Goal: Information Seeking & Learning: Learn about a topic

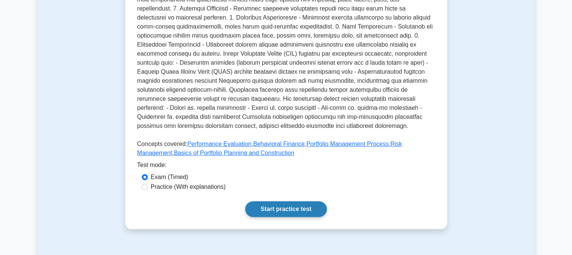
click at [285, 201] on link "Start practice test" at bounding box center [286, 209] width 82 height 16
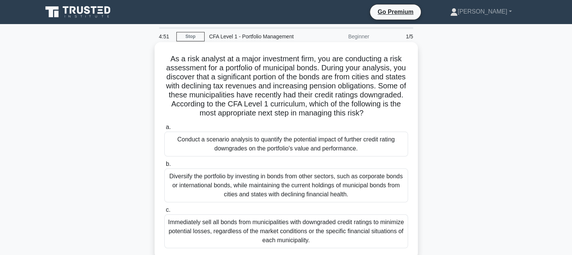
click at [304, 144] on div "Conduct a scenario analysis to quantify the potential impact of further credit …" at bounding box center [286, 144] width 244 height 25
click at [164, 130] on input "a. Conduct a scenario analysis to quantify the potential impact of further cred…" at bounding box center [164, 127] width 0 height 5
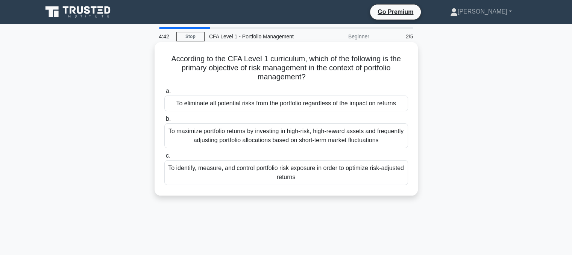
click at [272, 171] on div "To identify, measure, and control portfolio risk exposure in order to optimize …" at bounding box center [286, 172] width 244 height 25
click at [164, 158] on input "c. To identify, measure, and control portfolio risk exposure in order to optimi…" at bounding box center [164, 155] width 0 height 5
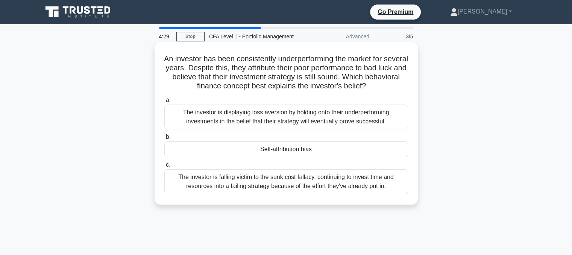
click at [254, 151] on div "Self-attribution bias" at bounding box center [286, 149] width 244 height 16
click at [164, 139] on input "b. Self-attribution bias" at bounding box center [164, 137] width 0 height 5
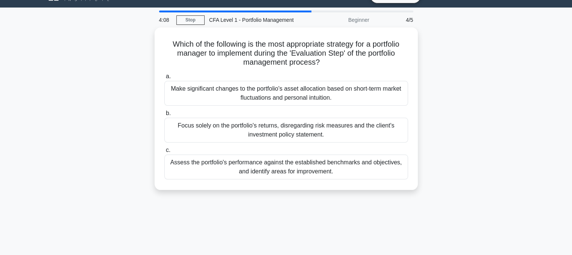
scroll to position [17, 0]
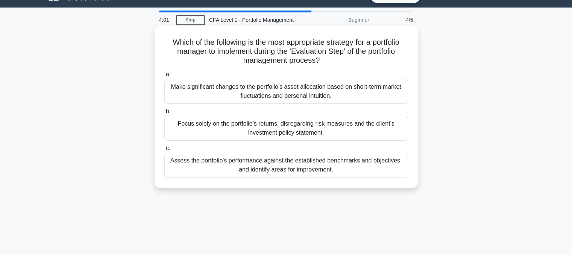
click at [253, 99] on div "Make significant changes to the portfolio's asset allocation based on short-ter…" at bounding box center [286, 91] width 244 height 25
click at [164, 77] on input "a. Make significant changes to the portfolio's asset allocation based on short-…" at bounding box center [164, 74] width 0 height 5
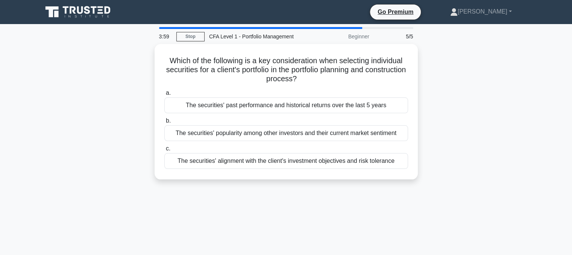
scroll to position [0, 0]
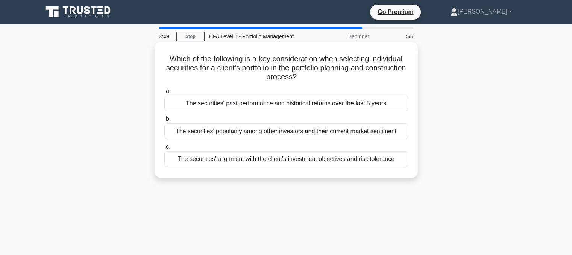
click at [252, 164] on div "The securities' alignment with the client's investment objectives and risk tole…" at bounding box center [286, 159] width 244 height 16
click at [164, 149] on input "c. The securities' alignment with the client's investment objectives and risk t…" at bounding box center [164, 146] width 0 height 5
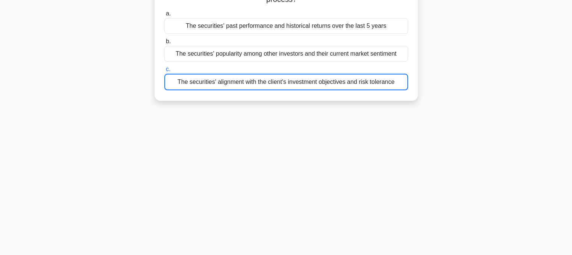
scroll to position [94, 0]
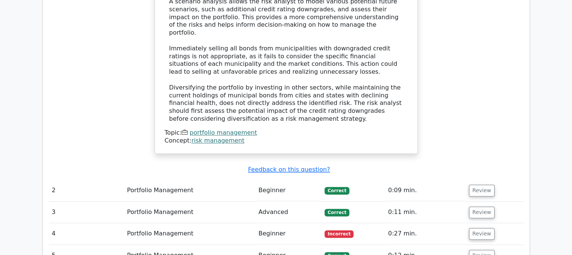
scroll to position [880, 0]
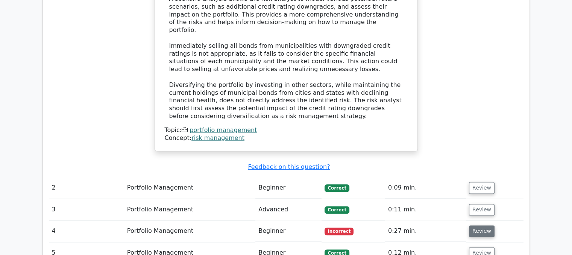
click at [470, 225] on button "Review" at bounding box center [482, 231] width 26 height 12
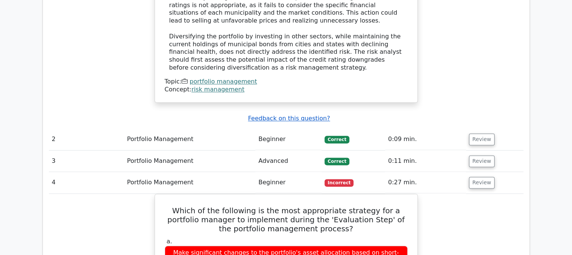
scroll to position [929, 0]
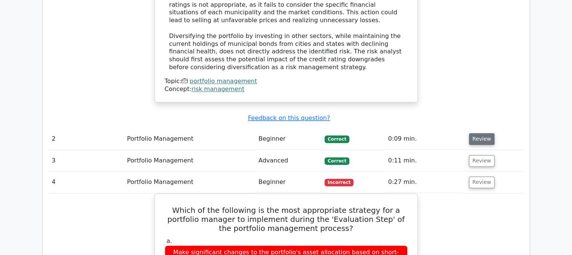
click at [479, 133] on button "Review" at bounding box center [482, 139] width 26 height 12
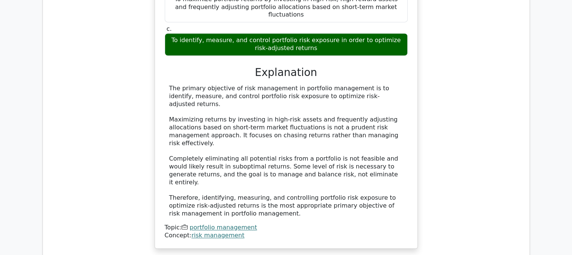
scroll to position [1172, 0]
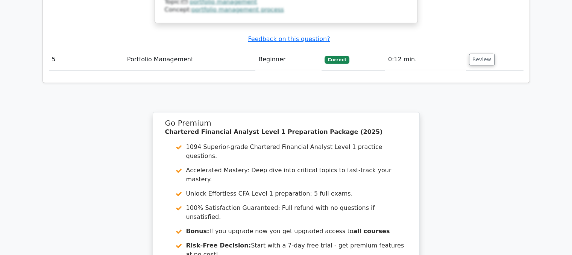
scroll to position [2277, 0]
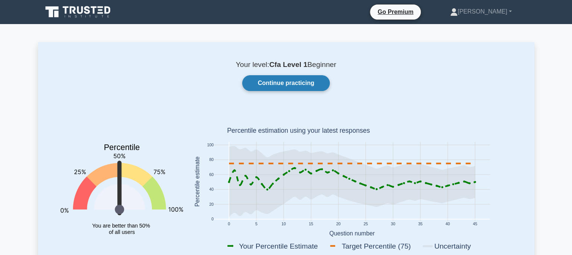
click at [308, 87] on link "Continue practicing" at bounding box center [285, 83] width 87 height 16
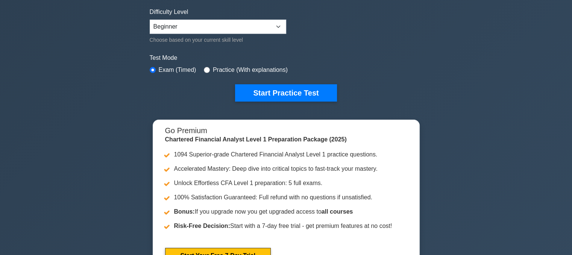
scroll to position [123, 0]
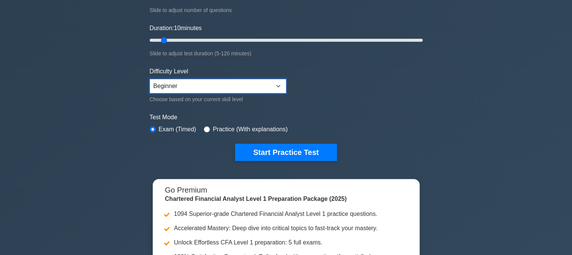
click at [209, 87] on select "Beginner Intermediate Expert" at bounding box center [218, 86] width 136 height 14
click at [313, 106] on form "Topics Quantitative Methods Economics Financial Reporting and Analysis Corporat…" at bounding box center [286, 45] width 273 height 232
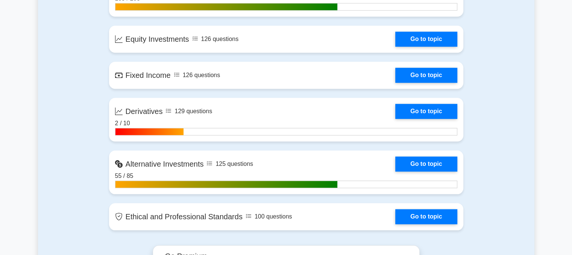
scroll to position [706, 0]
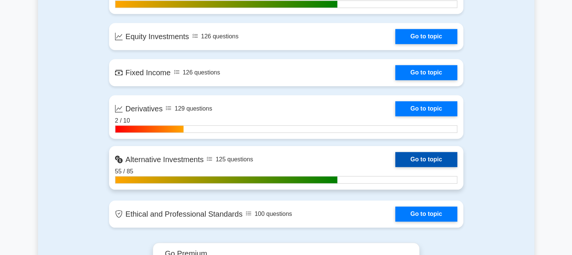
click at [411, 152] on link "Go to topic" at bounding box center [426, 159] width 62 height 15
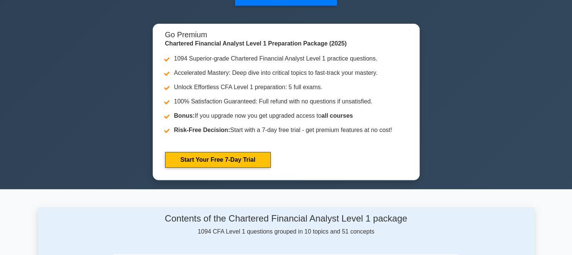
scroll to position [237, 0]
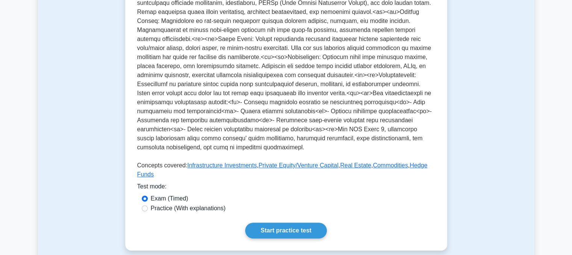
scroll to position [233, 0]
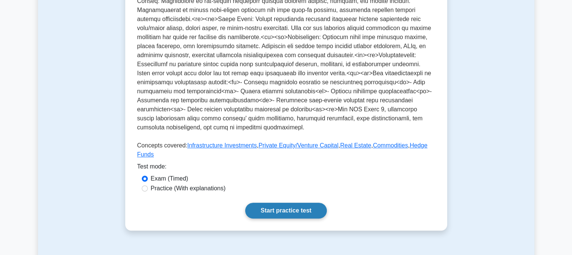
click at [290, 203] on link "Start practice test" at bounding box center [286, 211] width 82 height 16
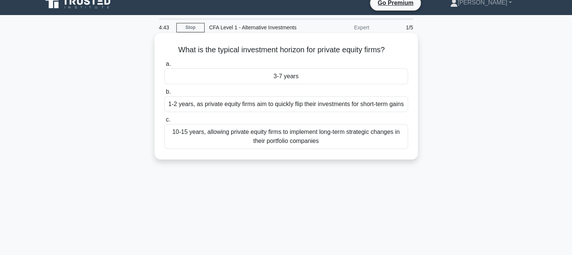
scroll to position [9, 0]
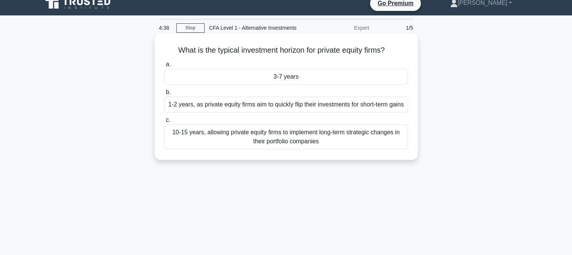
click at [271, 83] on div "3-7 years" at bounding box center [286, 77] width 244 height 16
click at [164, 67] on input "a. 3-7 years" at bounding box center [164, 64] width 0 height 5
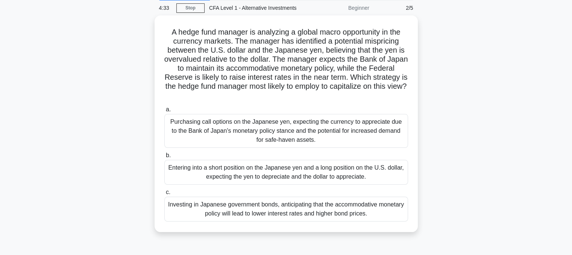
scroll to position [30, 0]
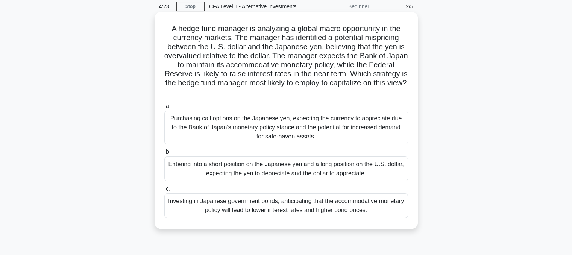
click at [318, 169] on div "Entering into a short position on the Japanese yen and a long position on the U…" at bounding box center [286, 168] width 244 height 25
click at [164, 154] on input "b. Entering into a short position on the Japanese yen and a long position on th…" at bounding box center [164, 152] width 0 height 5
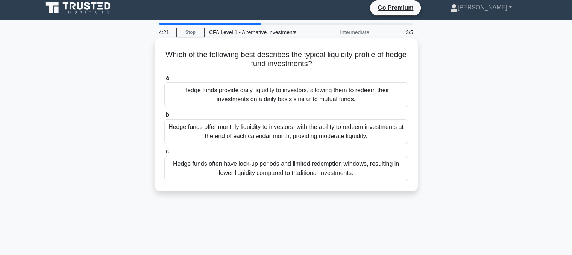
scroll to position [0, 0]
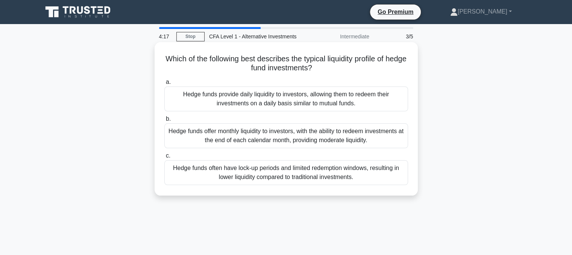
click at [268, 182] on div "Hedge funds often have lock-up periods and limited redemption windows, resultin…" at bounding box center [286, 172] width 244 height 25
click at [164, 158] on input "c. Hedge funds often have lock-up periods and limited redemption windows, resul…" at bounding box center [164, 155] width 0 height 5
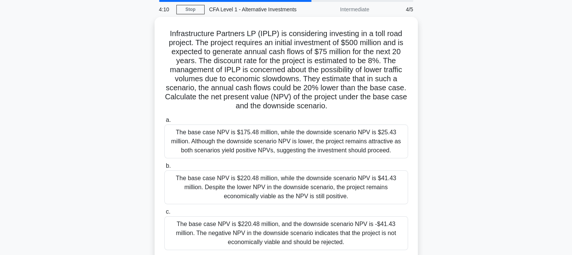
scroll to position [27, 0]
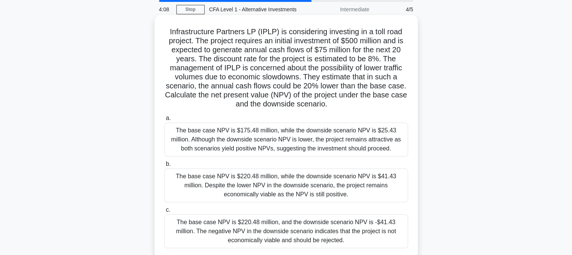
click at [268, 145] on div "The base case NPV is $175.48 million, while the downside scenario NPV is $25.43…" at bounding box center [286, 140] width 244 height 34
click at [164, 121] on input "a. The base case NPV is $175.48 million, while the downside scenario NPV is $25…" at bounding box center [164, 118] width 0 height 5
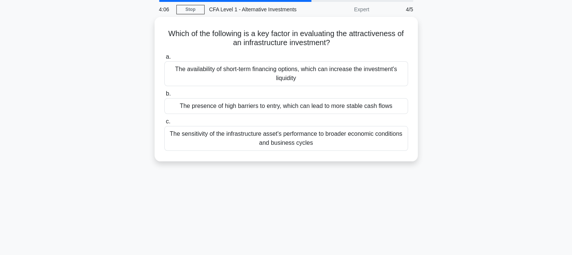
scroll to position [0, 0]
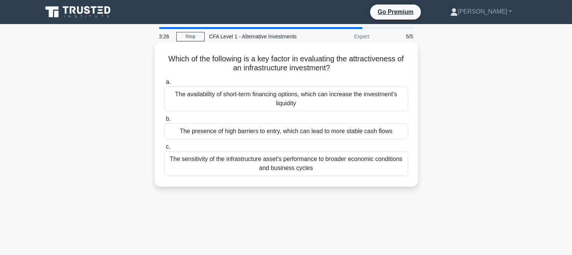
click at [247, 135] on div "The presence of high barriers to entry, which can lead to more stable cash flows" at bounding box center [286, 131] width 244 height 16
click at [164, 121] on input "b. The presence of high barriers to entry, which can lead to more stable cash f…" at bounding box center [164, 118] width 0 height 5
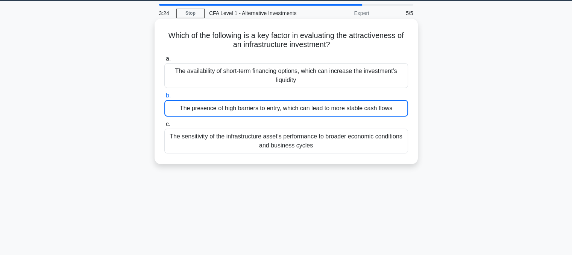
scroll to position [24, 0]
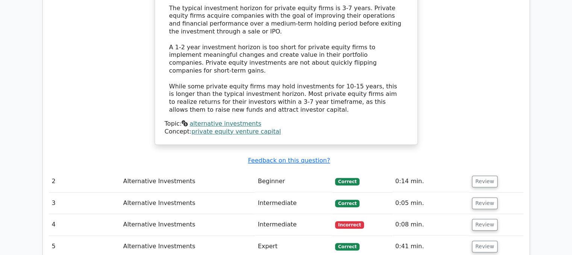
scroll to position [748, 0]
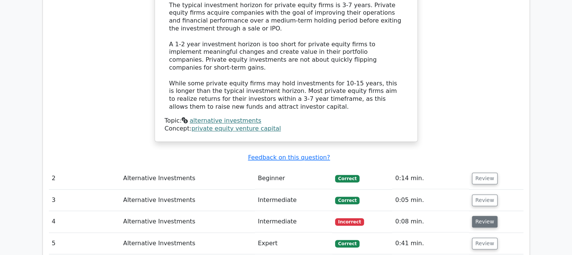
click at [476, 216] on button "Review" at bounding box center [485, 222] width 26 height 12
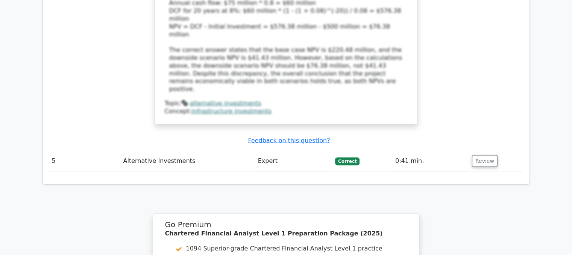
scroll to position [1323, 0]
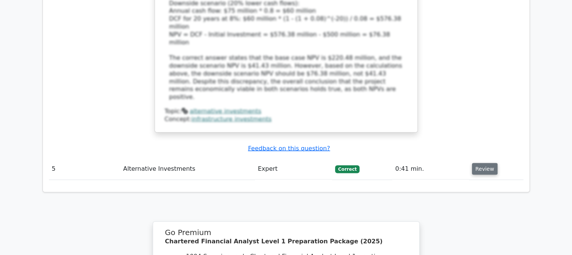
click at [477, 163] on button "Review" at bounding box center [485, 169] width 26 height 12
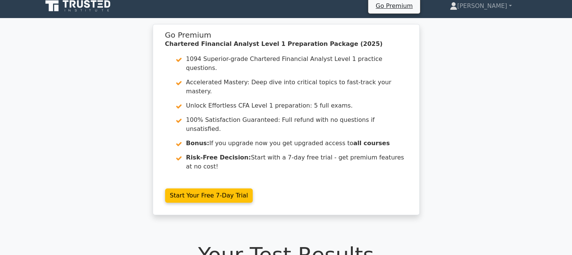
scroll to position [0, 0]
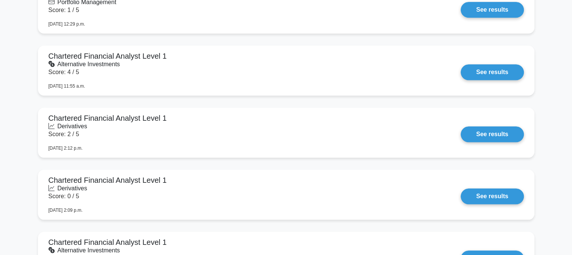
scroll to position [750, 0]
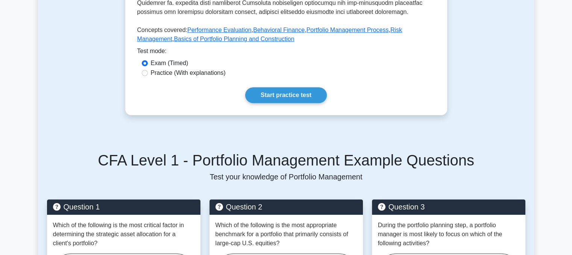
scroll to position [368, 0]
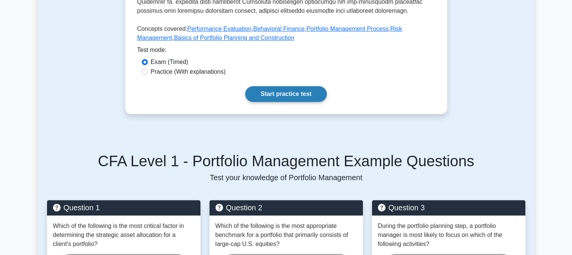
click at [267, 86] on link "Start practice test" at bounding box center [286, 94] width 82 height 16
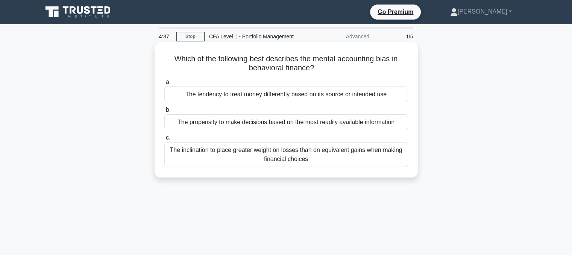
click at [234, 94] on div "The tendency to treat money differently based on its source or intended use" at bounding box center [286, 94] width 244 height 16
click at [164, 85] on input "a. The tendency to treat money differently based on its source or intended use" at bounding box center [164, 82] width 0 height 5
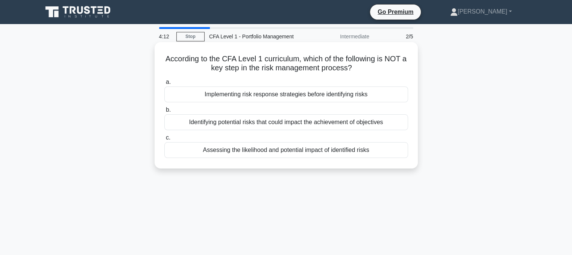
click at [245, 100] on div "Implementing risk response strategies before identifying risks" at bounding box center [286, 94] width 244 height 16
click at [164, 85] on input "a. Implementing risk response strategies before identifying risks" at bounding box center [164, 82] width 0 height 5
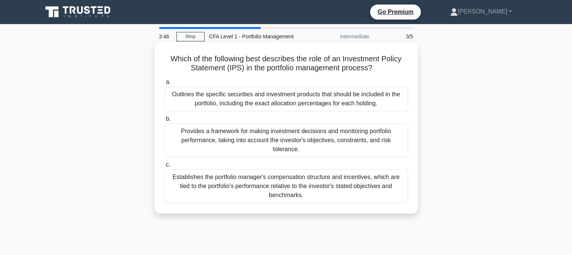
click at [261, 136] on div "Provides a framework for making investment decisions and monitoring portfolio p…" at bounding box center [286, 140] width 244 height 34
click at [164, 121] on input "b. Provides a framework for making investment decisions and monitoring portfoli…" at bounding box center [164, 118] width 0 height 5
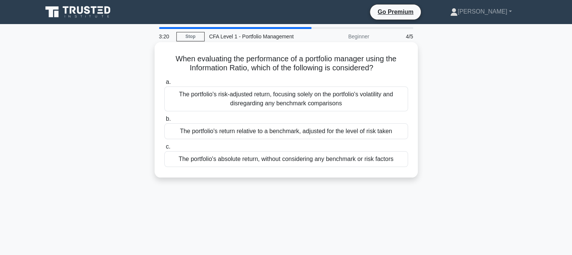
click at [237, 103] on div "The portfolio's risk-adjusted return, focusing solely on the portfolio's volati…" at bounding box center [286, 98] width 244 height 25
click at [164, 85] on input "a. The portfolio's risk-adjusted return, focusing solely on the portfolio's vol…" at bounding box center [164, 82] width 0 height 5
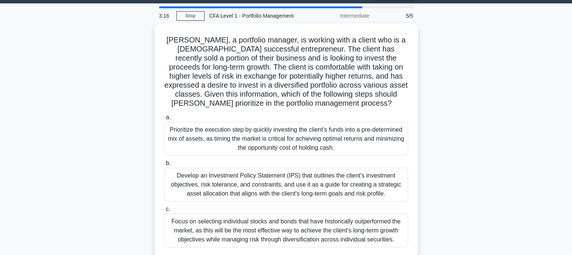
scroll to position [20, 0]
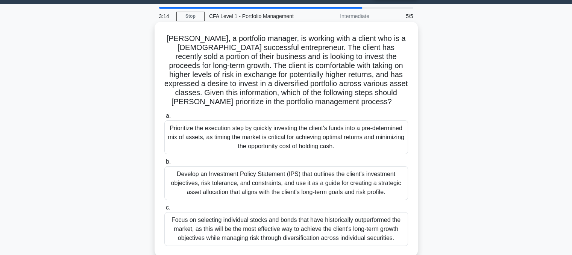
click at [246, 186] on div "Develop an Investment Policy Statement (IPS) that outlines the client's investm…" at bounding box center [286, 183] width 244 height 34
click at [164, 164] on input "b. Develop an Investment Policy Statement (IPS) that outlines the client's inve…" at bounding box center [164, 161] width 0 height 5
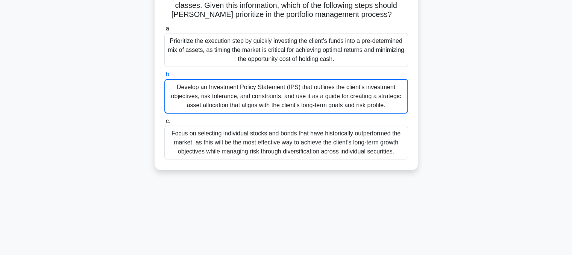
scroll to position [0, 0]
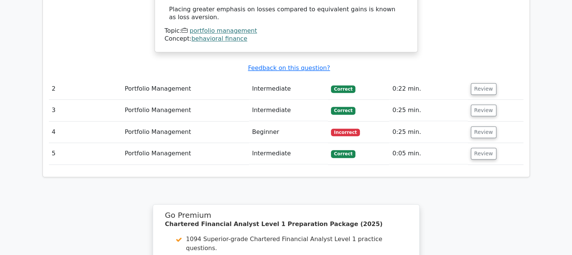
scroll to position [864, 0]
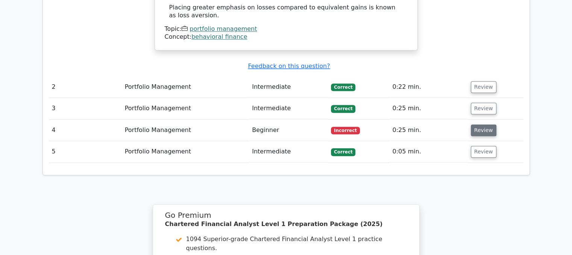
click at [476, 124] on button "Review" at bounding box center [483, 130] width 26 height 12
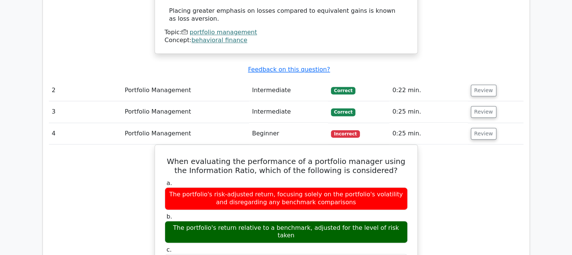
scroll to position [863, 0]
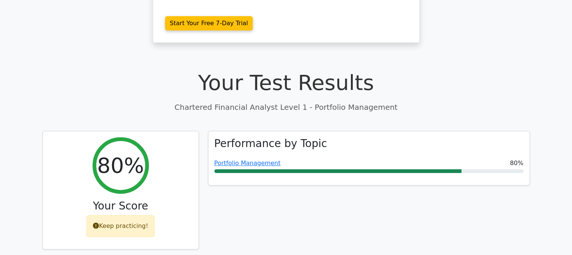
scroll to position [177, 0]
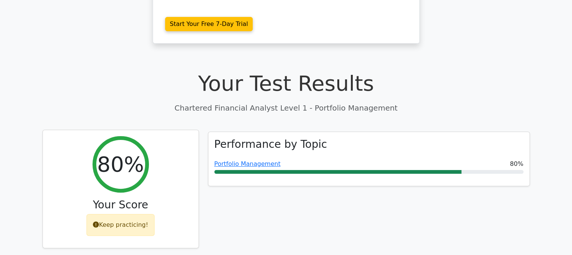
click at [108, 151] on h2 "80%" at bounding box center [120, 163] width 47 height 25
click at [120, 151] on h2 "80%" at bounding box center [120, 163] width 47 height 25
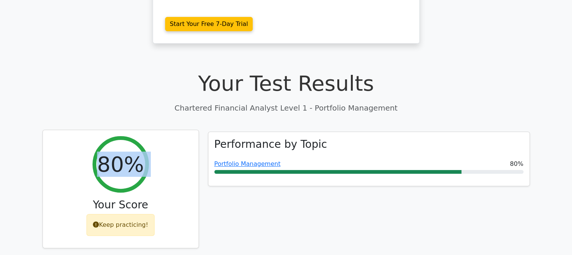
click at [120, 151] on h2 "80%" at bounding box center [120, 163] width 47 height 25
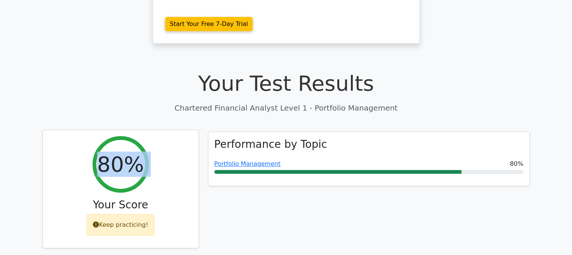
click at [120, 151] on h2 "80%" at bounding box center [120, 163] width 47 height 25
drag, startPoint x: 120, startPoint y: 127, endPoint x: 166, endPoint y: 118, distance: 46.6
click at [166, 130] on div "80% Your Score Keep practicing!" at bounding box center [121, 189] width 156 height 118
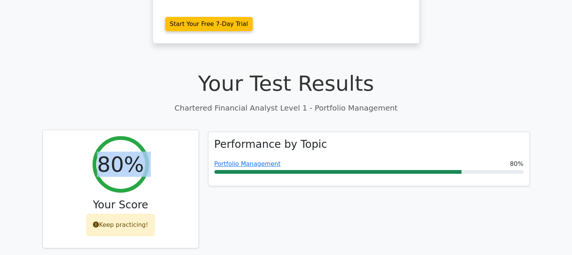
drag, startPoint x: 126, startPoint y: 77, endPoint x: 152, endPoint y: 129, distance: 58.3
click at [152, 130] on div "80% Your Score Keep practicing!" at bounding box center [121, 189] width 156 height 118
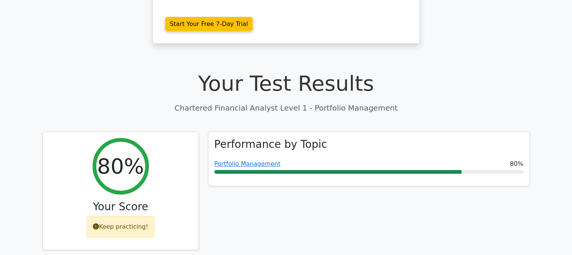
click at [224, 159] on div "Performance by Topic Portfolio Management 80%" at bounding box center [368, 196] width 331 height 128
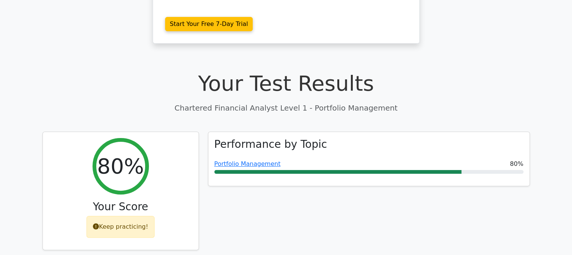
click at [224, 159] on div "Performance by Topic Portfolio Management 80%" at bounding box center [368, 196] width 331 height 128
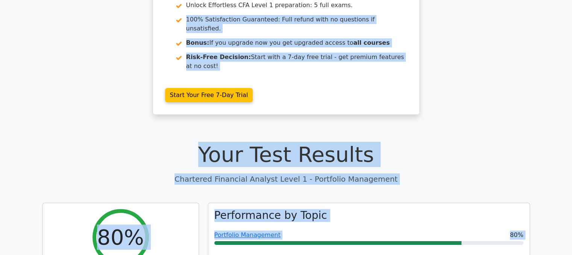
scroll to position [86, 0]
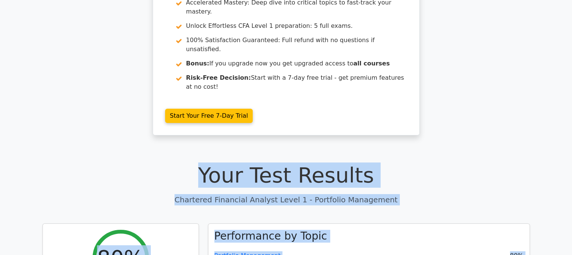
drag, startPoint x: 224, startPoint y: 159, endPoint x: 98, endPoint y: 146, distance: 126.9
click at [98, 162] on h1 "Your Test Results" at bounding box center [285, 174] width 487 height 25
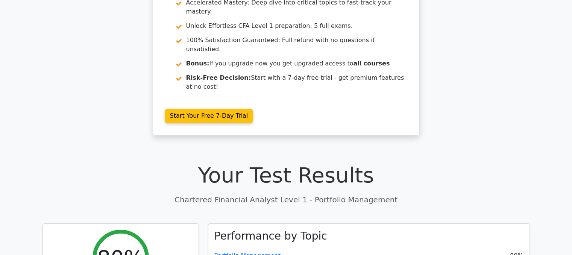
click at [105, 162] on h1 "Your Test Results" at bounding box center [285, 174] width 487 height 25
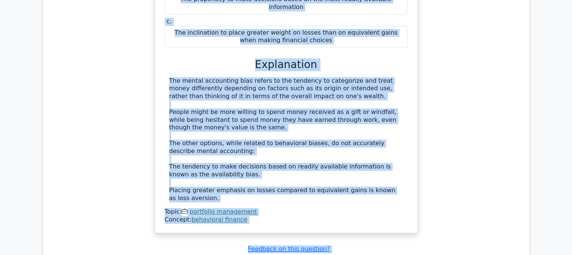
scroll to position [715, 0]
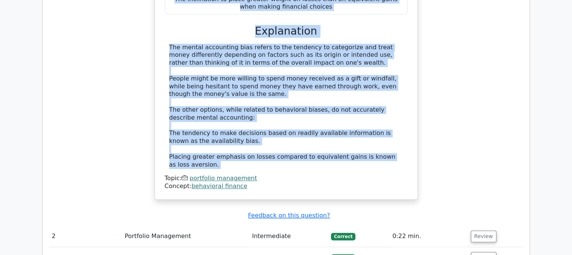
drag, startPoint x: 105, startPoint y: 136, endPoint x: 123, endPoint y: 116, distance: 26.3
click at [123, 116] on div "Your Test Results Chartered Financial Analyst Level 1 - Portfolio Management 80…" at bounding box center [286, 210] width 496 height 1390
click at [123, 116] on div "Which of the following best describes the mental accounting bias in behavioral …" at bounding box center [286, 50] width 474 height 318
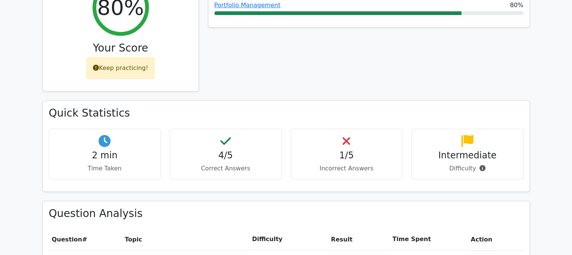
scroll to position [334, 0]
